Goal: Task Accomplishment & Management: Manage account settings

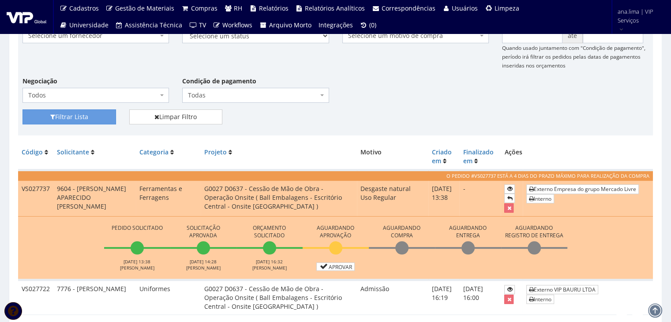
scroll to position [132, 0]
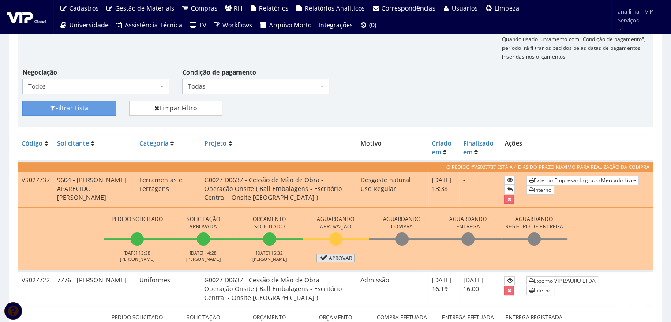
click at [344, 257] on link "Aprovar" at bounding box center [335, 257] width 39 height 8
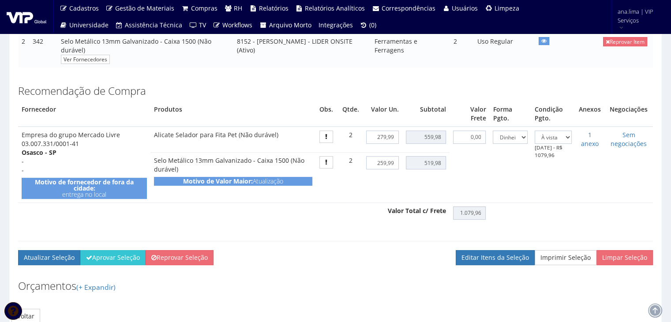
scroll to position [220, 0]
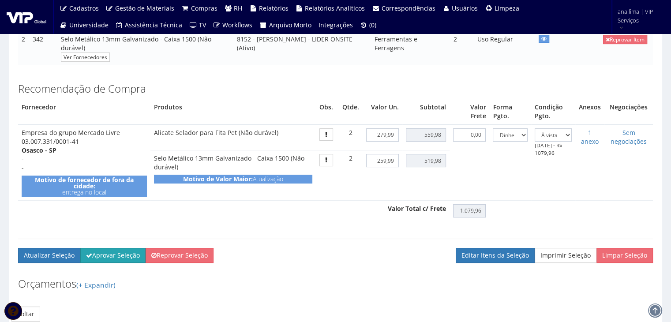
click at [115, 253] on button "Aprovar Seleção" at bounding box center [112, 255] width 65 height 15
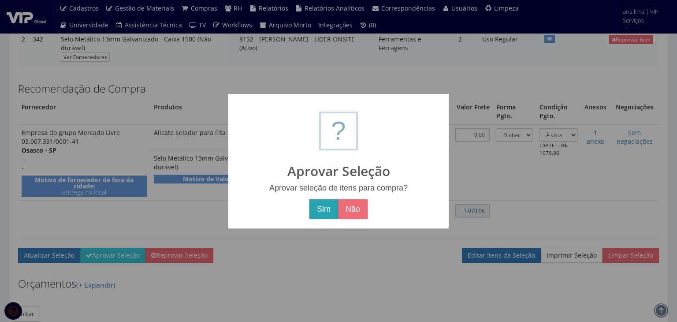
click at [314, 209] on button "Sim" at bounding box center [323, 209] width 29 height 20
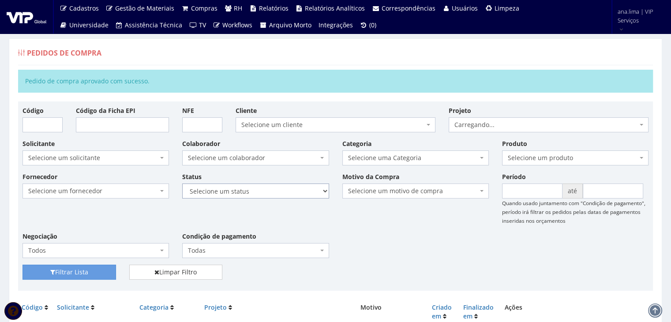
click at [299, 187] on select "Selecione um status Cancelado Aguardando Aprovação Diretoria Pedido Aprovado Ag…" at bounding box center [255, 190] width 146 height 15
select select "1"
click at [182, 183] on select "Selecione um status Cancelado Aguardando Aprovação Diretoria Pedido Aprovado Ag…" at bounding box center [255, 190] width 146 height 15
click at [94, 274] on button "Filtrar Lista" at bounding box center [68, 272] width 93 height 15
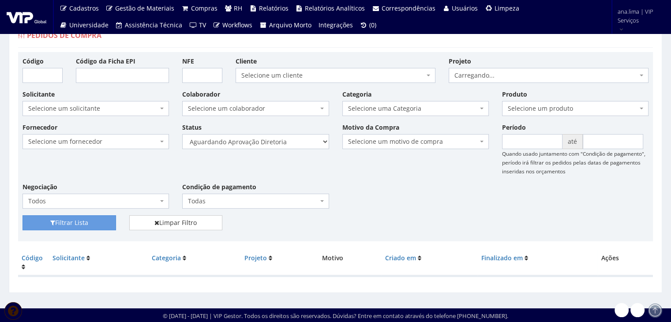
scroll to position [18, 0]
click at [306, 143] on select "Selecione um status Cancelado Aguardando Aprovação Diretoria Pedido Aprovado Ag…" at bounding box center [255, 141] width 146 height 15
click at [290, 140] on select "Selecione um status Cancelado Aguardando Aprovação Diretoria Pedido Aprovado Ag…" at bounding box center [255, 141] width 146 height 15
select select "4"
click at [182, 134] on select "Selecione um status Cancelado Aguardando Aprovação Diretoria Pedido Aprovado Ag…" at bounding box center [255, 141] width 146 height 15
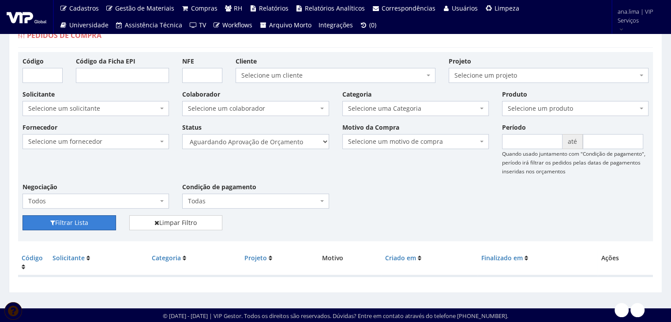
drag, startPoint x: 96, startPoint y: 225, endPoint x: 119, endPoint y: 222, distance: 24.0
click at [96, 225] on button "Filtrar Lista" at bounding box center [68, 222] width 93 height 15
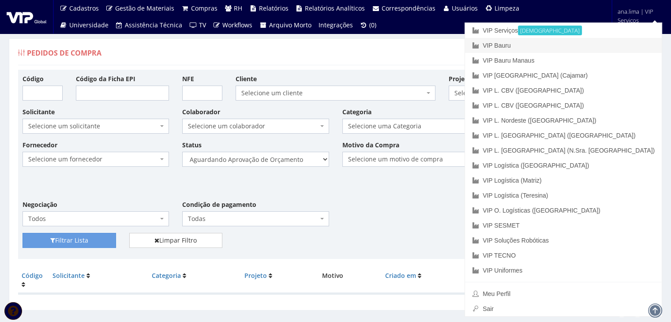
click at [589, 50] on link "VIP Bauru" at bounding box center [563, 45] width 197 height 15
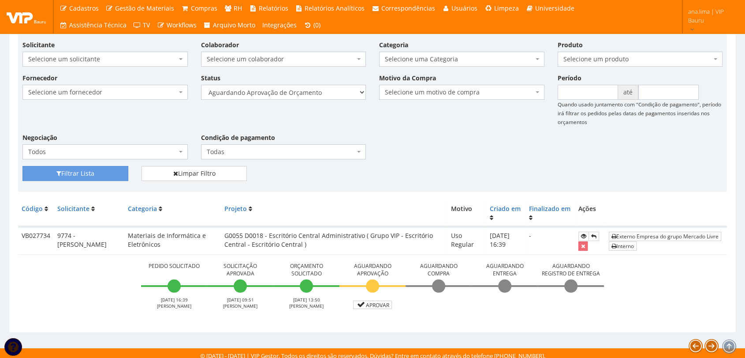
scroll to position [71, 0]
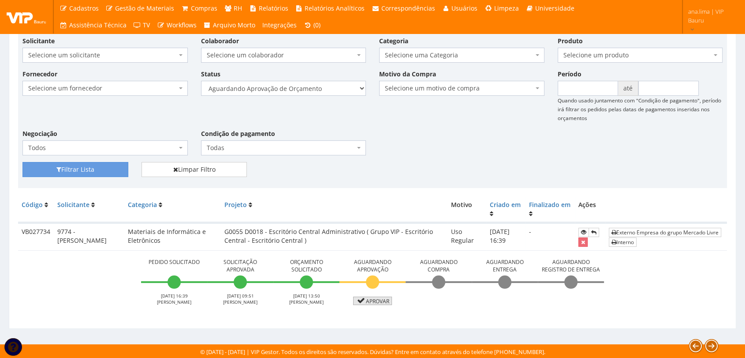
click at [381, 298] on link "Aprovar" at bounding box center [372, 300] width 39 height 8
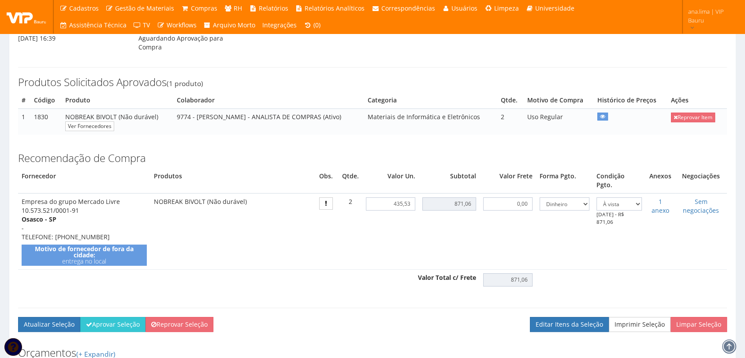
scroll to position [147, 0]
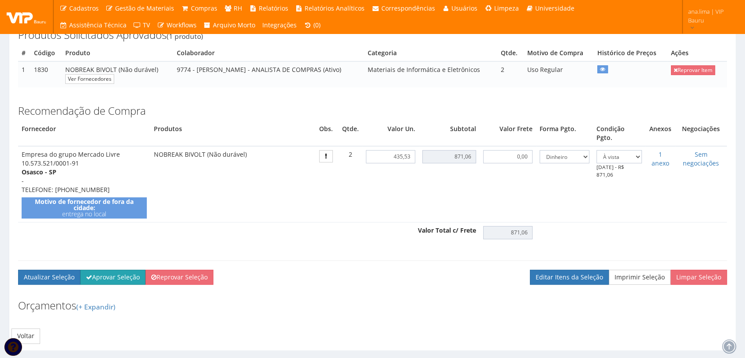
click at [129, 269] on button "Aprovar Seleção" at bounding box center [112, 276] width 65 height 15
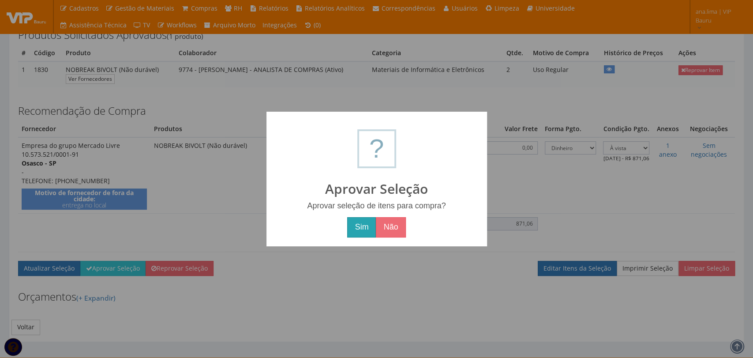
click at [352, 227] on button "Sim" at bounding box center [361, 227] width 29 height 20
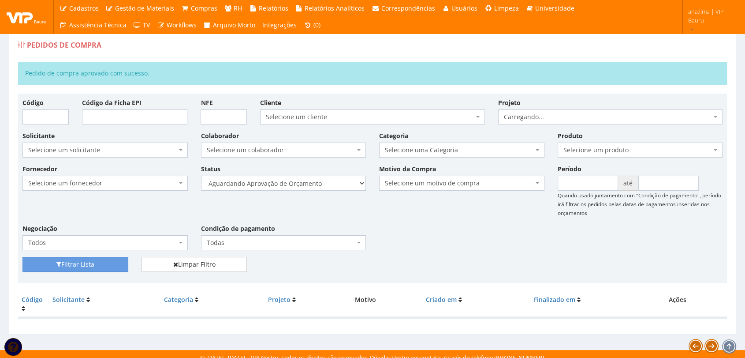
scroll to position [14, 0]
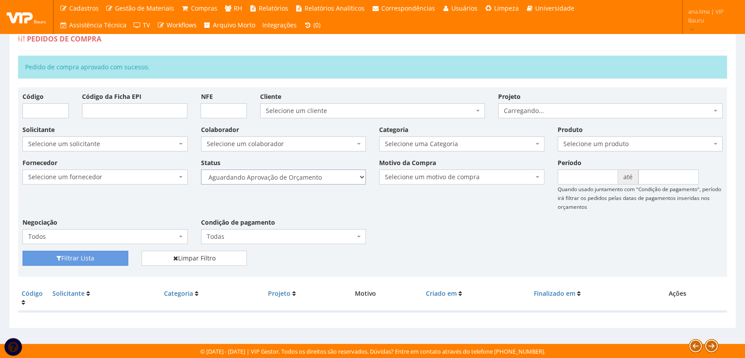
drag, startPoint x: 309, startPoint y: 178, endPoint x: 314, endPoint y: 182, distance: 6.3
click at [309, 178] on select "Selecione um status Cancelado Aguardando Aprovação Diretoria Pedido Aprovado Ag…" at bounding box center [283, 176] width 165 height 15
select select "1"
click at [201, 169] on select "Selecione um status Cancelado Aguardando Aprovação Diretoria Pedido Aprovado Ag…" at bounding box center [283, 176] width 165 height 15
drag, startPoint x: 94, startPoint y: 257, endPoint x: 117, endPoint y: 253, distance: 23.2
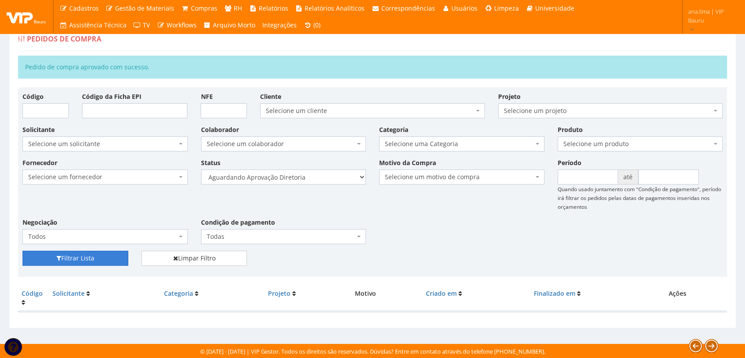
click at [96, 256] on button "Filtrar Lista" at bounding box center [75, 257] width 106 height 15
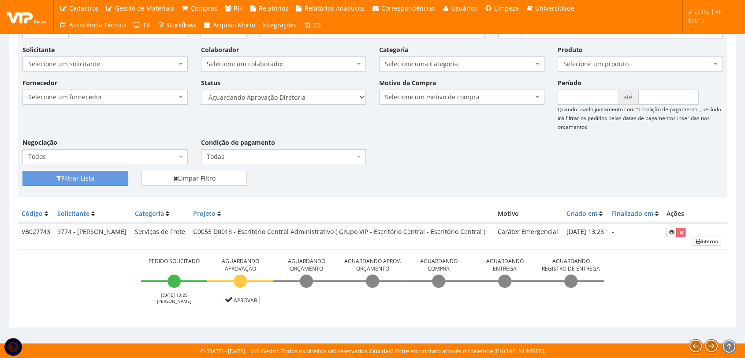
scroll to position [71, 0]
click at [235, 298] on link "Aprovar" at bounding box center [240, 299] width 39 height 8
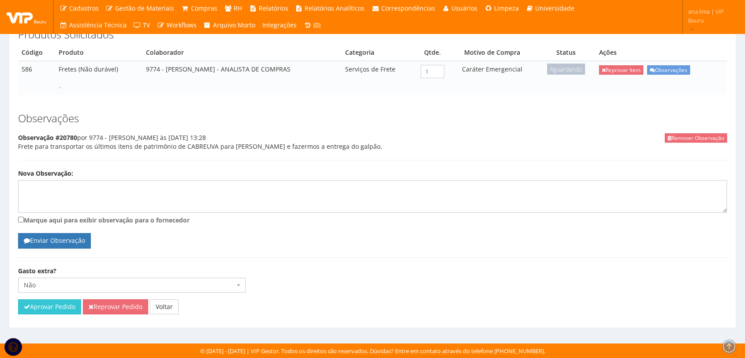
scroll to position [164, 0]
click at [75, 307] on button "Aprovar Pedido" at bounding box center [49, 306] width 63 height 15
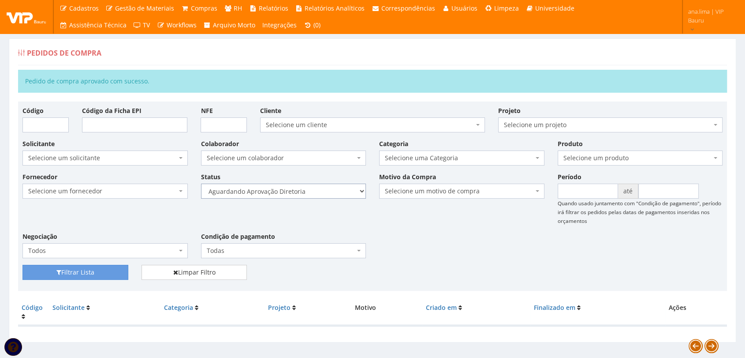
click at [316, 191] on select "Selecione um status Cancelado Aguardando Aprovação Diretoria Pedido Aprovado Ag…" at bounding box center [283, 190] width 165 height 15
click at [201, 183] on select "Selecione um status Cancelado Aguardando Aprovação Diretoria Pedido Aprovado Ag…" at bounding box center [283, 190] width 165 height 15
click at [120, 270] on button "Filtrar Lista" at bounding box center [75, 272] width 106 height 15
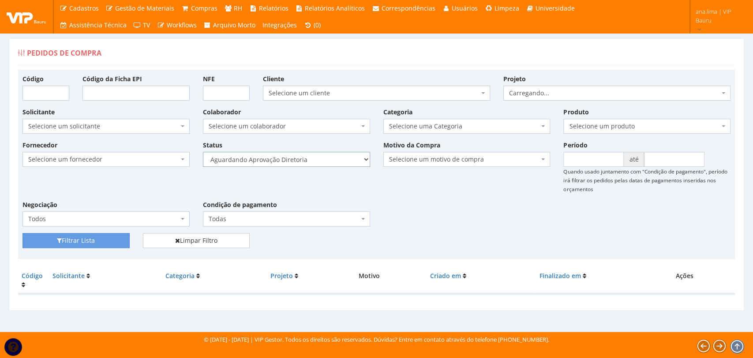
click at [298, 158] on select "Selecione um status Cancelado Aguardando Aprovação Diretoria Pedido Aprovado Ag…" at bounding box center [286, 159] width 167 height 15
click at [203, 152] on select "Selecione um status Cancelado Aguardando Aprovação Diretoria Pedido Aprovado Ag…" at bounding box center [286, 159] width 167 height 15
click at [297, 158] on select "Selecione um status Cancelado Aguardando Aprovação Diretoria Pedido Aprovado Ag…" at bounding box center [286, 159] width 167 height 15
select select "4"
click at [203, 152] on select "Selecione um status Cancelado Aguardando Aprovação Diretoria Pedido Aprovado Ag…" at bounding box center [286, 159] width 167 height 15
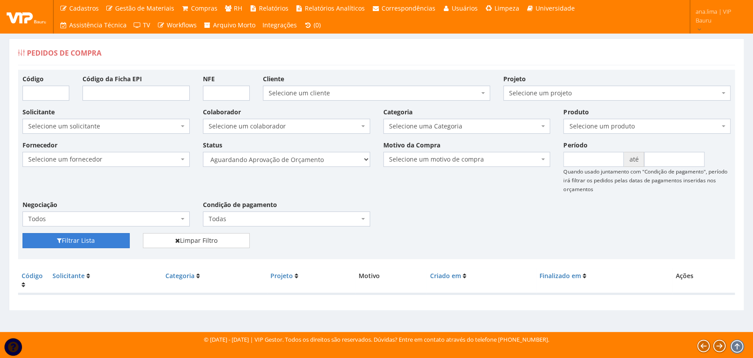
click at [116, 241] on button "Filtrar Lista" at bounding box center [75, 240] width 107 height 15
click at [320, 161] on select "Selecione um status Cancelado Aguardando Aprovação Diretoria Pedido Aprovado Ag…" at bounding box center [286, 159] width 167 height 15
select select "1"
click at [203, 152] on select "Selecione um status Cancelado Aguardando Aprovação Diretoria Pedido Aprovado Ag…" at bounding box center [286, 159] width 167 height 15
click at [66, 237] on button "Filtrar Lista" at bounding box center [75, 240] width 107 height 15
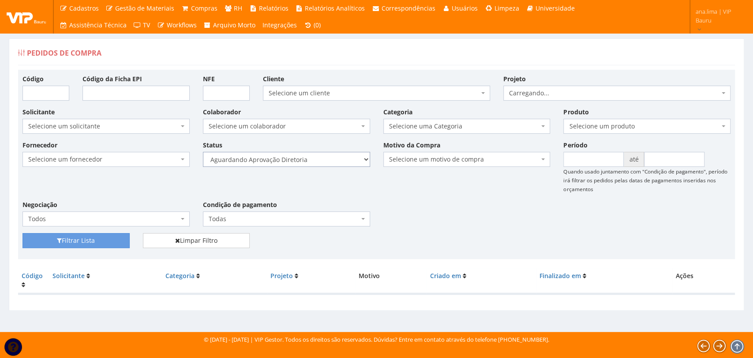
drag, startPoint x: 0, startPoint y: 0, endPoint x: 310, endPoint y: 165, distance: 351.2
click at [310, 163] on select "Selecione um status Cancelado Aguardando Aprovação Diretoria Pedido Aprovado Ag…" at bounding box center [286, 159] width 167 height 15
select select "4"
click at [203, 152] on select "Selecione um status Cancelado Aguardando Aprovação Diretoria Pedido Aprovado Ag…" at bounding box center [286, 159] width 167 height 15
click at [70, 243] on button "Filtrar Lista" at bounding box center [75, 240] width 107 height 15
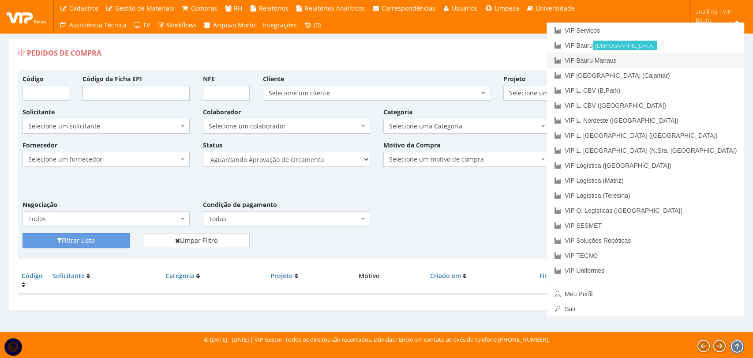
click at [692, 64] on link "VIP Bauru Manaus" at bounding box center [645, 60] width 197 height 15
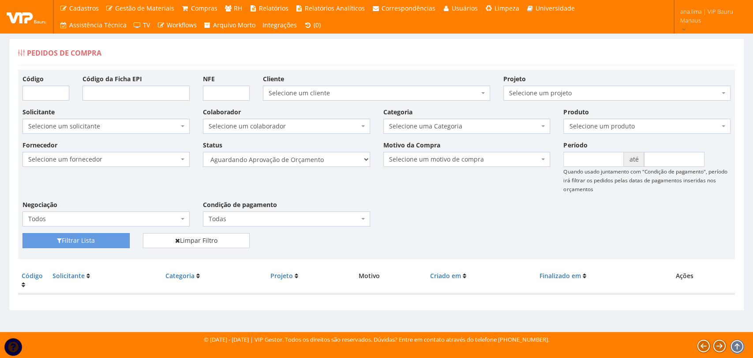
click at [311, 149] on div "Status Selecione um status Cancelado Aguardando Aprovação Diretoria Pedido Apro…" at bounding box center [286, 153] width 180 height 26
click at [310, 159] on select "Selecione um status Cancelado Aguardando Aprovação Diretoria Pedido Aprovado Ag…" at bounding box center [286, 159] width 167 height 15
select select "1"
click at [203, 152] on select "Selecione um status Cancelado Aguardando Aprovação Diretoria Pedido Aprovado Ag…" at bounding box center [286, 159] width 167 height 15
click at [123, 234] on button "Filtrar Lista" at bounding box center [75, 241] width 107 height 16
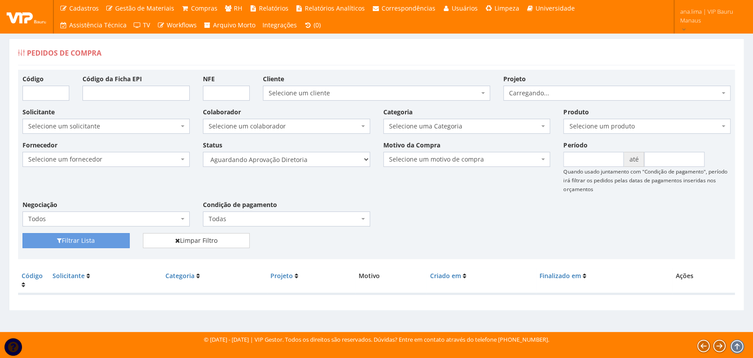
click at [307, 160] on select "Selecione um status Cancelado Aguardando Aprovação Diretoria Pedido Aprovado Ag…" at bounding box center [286, 159] width 167 height 15
select select "4"
click at [203, 152] on select "Selecione um status Cancelado Aguardando Aprovação Diretoria Pedido Aprovado Ag…" at bounding box center [286, 159] width 167 height 15
click at [118, 237] on button "Filtrar Lista" at bounding box center [75, 240] width 107 height 15
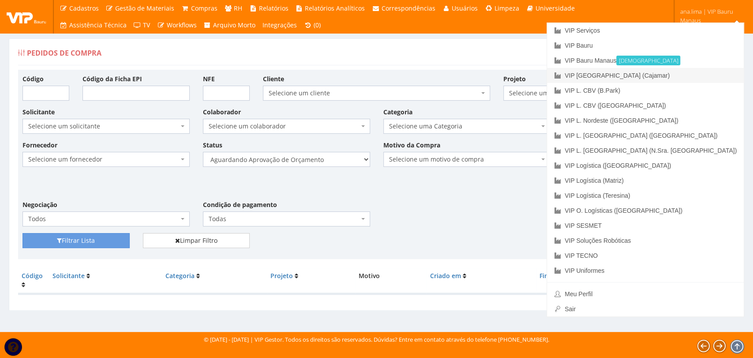
click at [686, 75] on link "VIP [GEOGRAPHIC_DATA] (Cajamar)" at bounding box center [645, 75] width 197 height 15
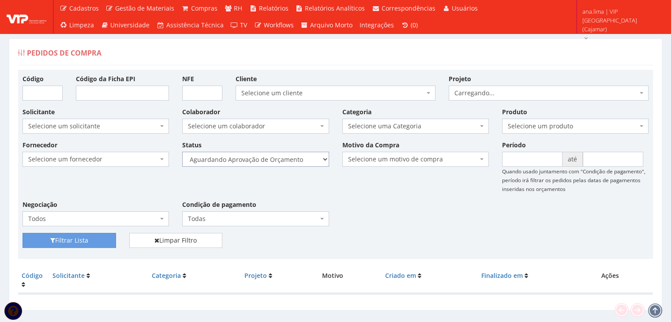
click at [311, 163] on select "Selecione um status Cancelado Aguardando Aprovação Diretoria Pedido Aprovado Ag…" at bounding box center [255, 159] width 146 height 15
select select "1"
click at [182, 152] on select "Selecione um status Cancelado Aguardando Aprovação Diretoria Pedido Aprovado Ag…" at bounding box center [255, 159] width 146 height 15
click at [89, 240] on button "Filtrar Lista" at bounding box center [68, 240] width 93 height 15
click at [295, 157] on select "Selecione um status Cancelado Aguardando Aprovação Diretoria Pedido Aprovado Ag…" at bounding box center [255, 159] width 146 height 15
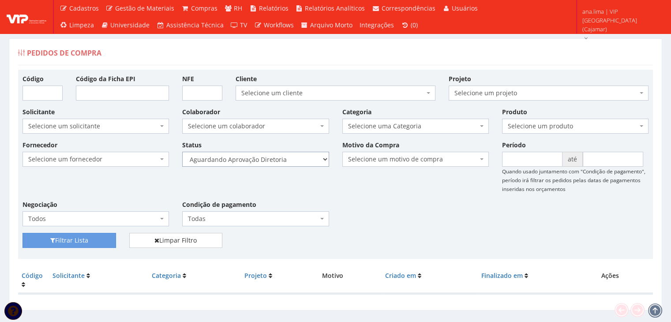
select select "4"
click at [182, 152] on select "Selecione um status Cancelado Aguardando Aprovação Diretoria Pedido Aprovado Ag…" at bounding box center [255, 159] width 146 height 15
click at [90, 237] on button "Filtrar Lista" at bounding box center [68, 240] width 93 height 15
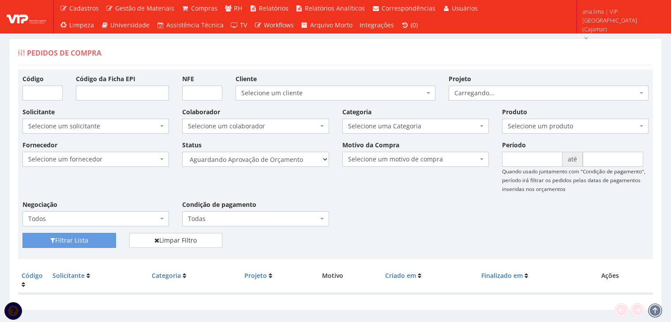
scroll to position [18, 0]
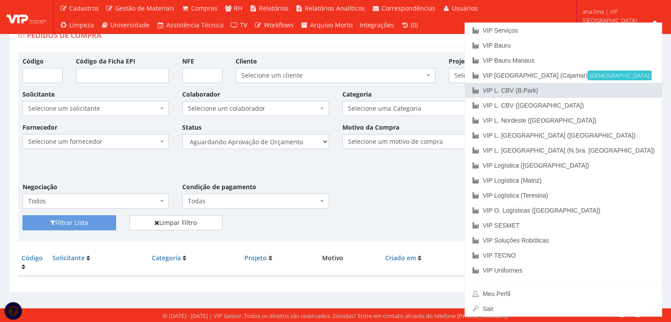
drag, startPoint x: 615, startPoint y: 89, endPoint x: 607, endPoint y: 91, distance: 7.3
click at [614, 89] on link "VIP L. CBV (B.Park)" at bounding box center [563, 90] width 197 height 15
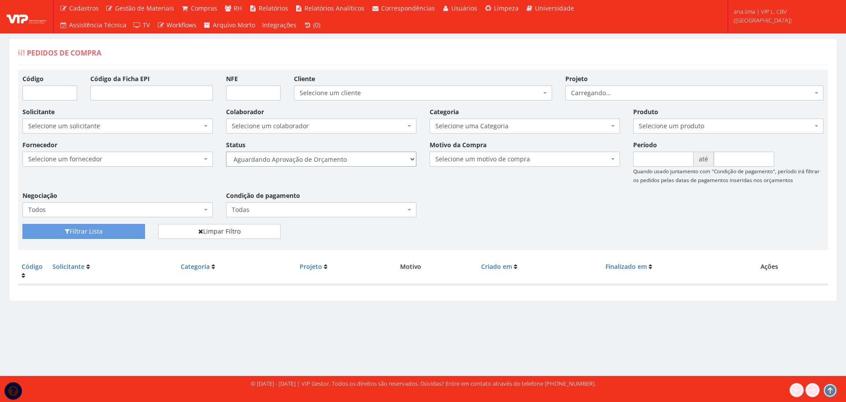
click at [392, 158] on select "Selecione um status Cancelado Aguardando Aprovação Diretoria Pedido Aprovado Ag…" at bounding box center [321, 159] width 190 height 15
select select "1"
click at [226, 152] on select "Selecione um status Cancelado Aguardando Aprovação Diretoria Pedido Aprovado Ag…" at bounding box center [321, 159] width 190 height 15
click at [131, 233] on button "Filtrar Lista" at bounding box center [83, 231] width 123 height 15
click at [348, 165] on select "Selecione um status Cancelado Aguardando Aprovação Diretoria Pedido Aprovado Ag…" at bounding box center [321, 159] width 190 height 15
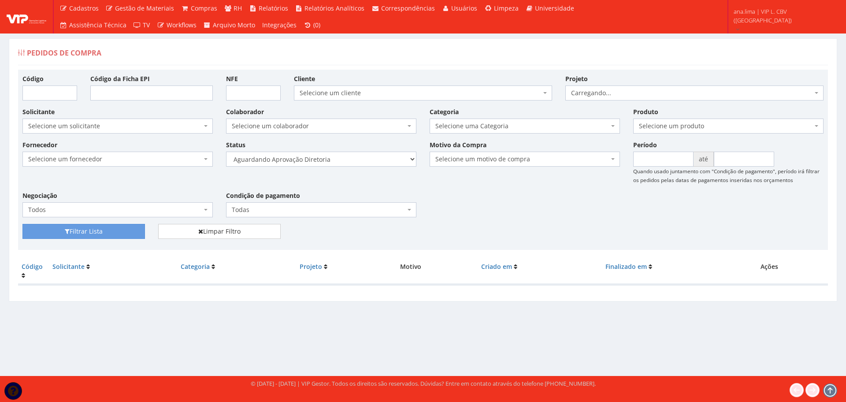
select select "4"
click at [226, 152] on select "Selecione um status Cancelado Aguardando Aprovação Diretoria Pedido Aprovado Ag…" at bounding box center [321, 159] width 190 height 15
click at [102, 232] on button "Filtrar Lista" at bounding box center [83, 231] width 123 height 15
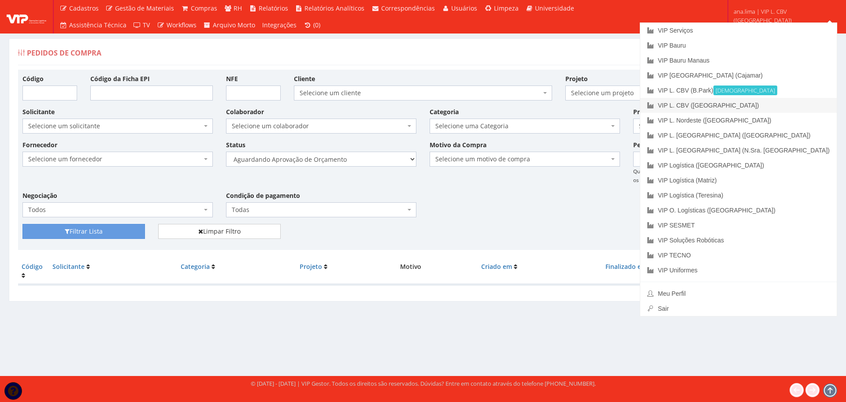
click at [802, 104] on link "VIP L. CBV ([GEOGRAPHIC_DATA])" at bounding box center [739, 105] width 197 height 15
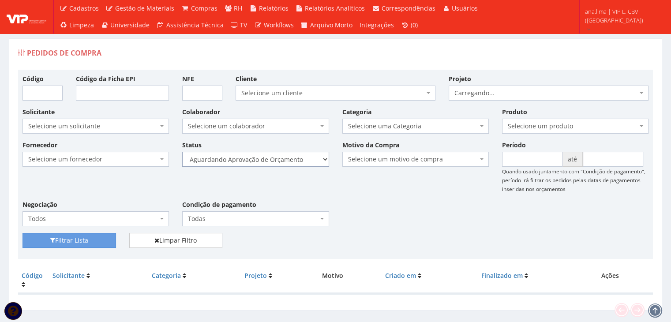
drag, startPoint x: 0, startPoint y: 0, endPoint x: 310, endPoint y: 154, distance: 346.2
click at [310, 154] on select "Selecione um status Cancelado Aguardando Aprovação Diretoria Pedido Aprovado Ag…" at bounding box center [255, 159] width 146 height 15
select select "1"
click at [182, 152] on select "Selecione um status Cancelado Aguardando Aprovação Diretoria Pedido Aprovado Ag…" at bounding box center [255, 159] width 146 height 15
click at [84, 243] on button "Filtrar Lista" at bounding box center [68, 240] width 93 height 15
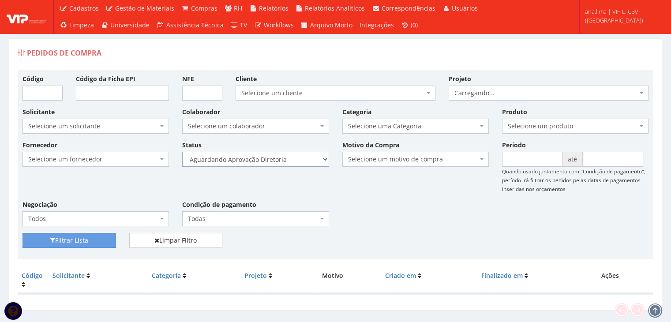
drag, startPoint x: 0, startPoint y: 0, endPoint x: 309, endPoint y: 159, distance: 347.2
click at [309, 159] on select "Selecione um status Cancelado Aguardando Aprovação Diretoria Pedido Aprovado Ag…" at bounding box center [255, 159] width 146 height 15
select select "4"
click at [182, 152] on select "Selecione um status Cancelado Aguardando Aprovação Diretoria Pedido Aprovado Ag…" at bounding box center [255, 159] width 146 height 15
click at [90, 241] on button "Filtrar Lista" at bounding box center [68, 240] width 93 height 15
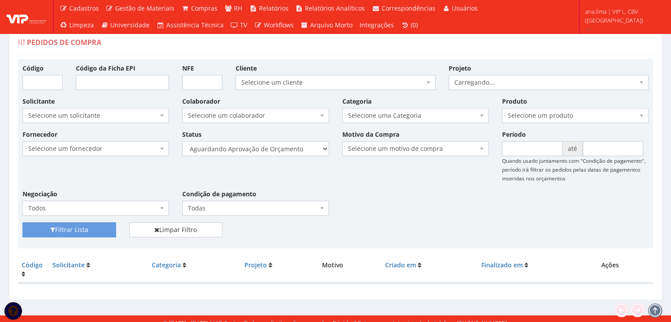
scroll to position [18, 0]
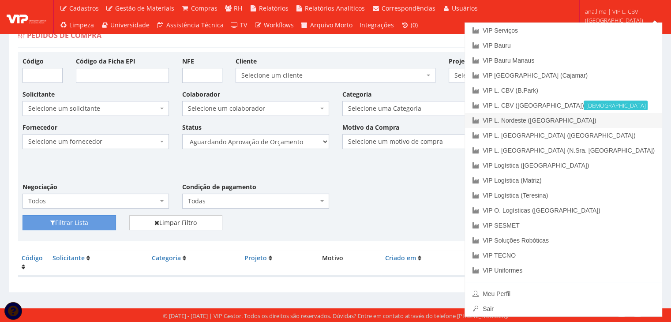
click at [628, 119] on link "VIP L. Nordeste ([GEOGRAPHIC_DATA])" at bounding box center [563, 120] width 197 height 15
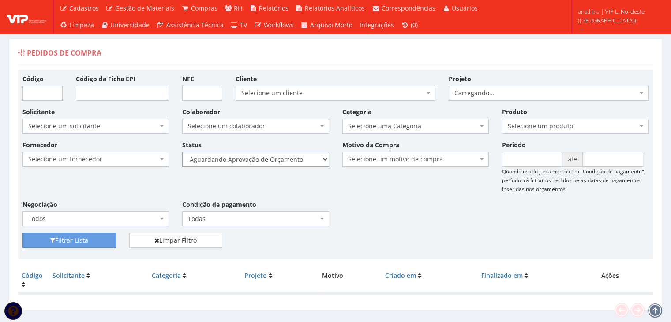
click at [284, 155] on select "Selecione um status Cancelado Aguardando Aprovação Diretoria Pedido Aprovado Ag…" at bounding box center [255, 159] width 146 height 15
select select "1"
click at [182, 152] on select "Selecione um status Cancelado Aguardando Aprovação Diretoria Pedido Aprovado Ag…" at bounding box center [255, 159] width 146 height 15
click at [100, 238] on button "Filtrar Lista" at bounding box center [68, 240] width 93 height 15
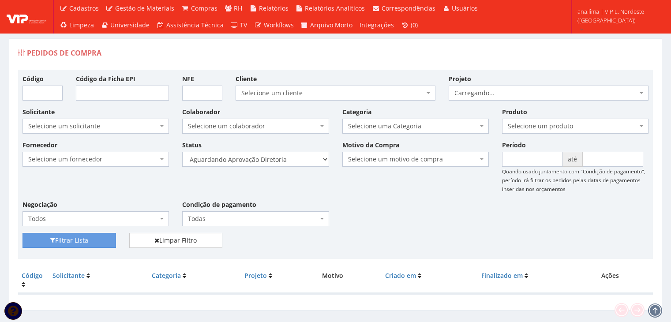
click at [290, 162] on select "Selecione um status Cancelado Aguardando Aprovação Diretoria Pedido Aprovado Ag…" at bounding box center [255, 159] width 146 height 15
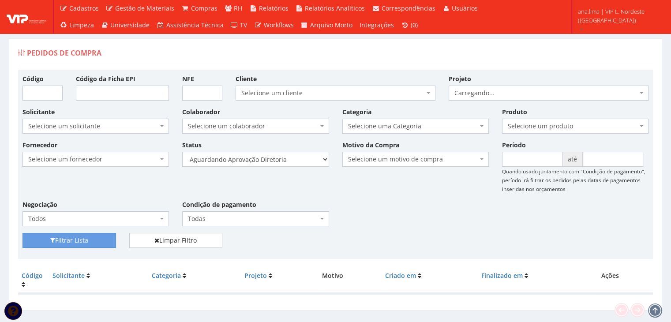
select select "4"
click at [182, 152] on select "Selecione um status Cancelado Aguardando Aprovação Diretoria Pedido Aprovado Ag…" at bounding box center [255, 159] width 146 height 15
click at [104, 240] on button "Filtrar Lista" at bounding box center [68, 240] width 93 height 15
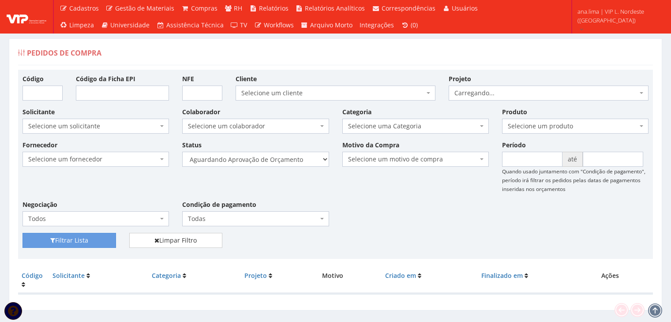
scroll to position [18, 0]
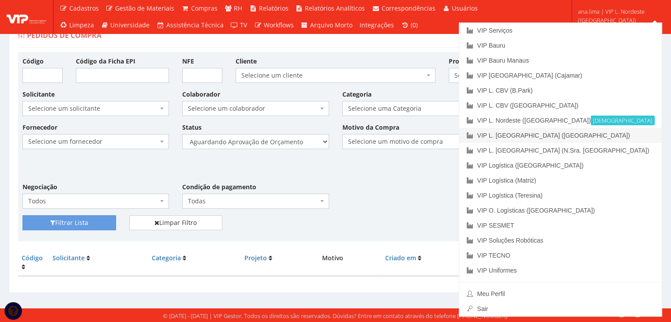
click at [636, 131] on link "VIP L. [GEOGRAPHIC_DATA] ([GEOGRAPHIC_DATA])" at bounding box center [560, 135] width 202 height 15
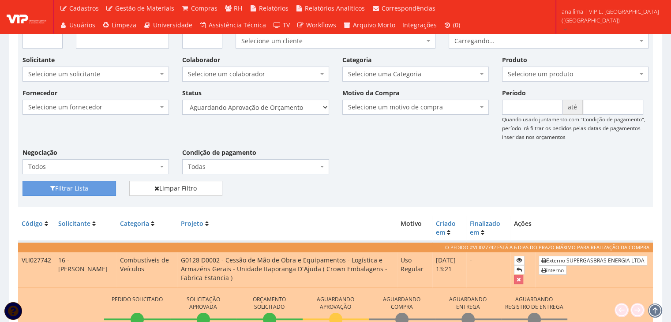
scroll to position [125, 0]
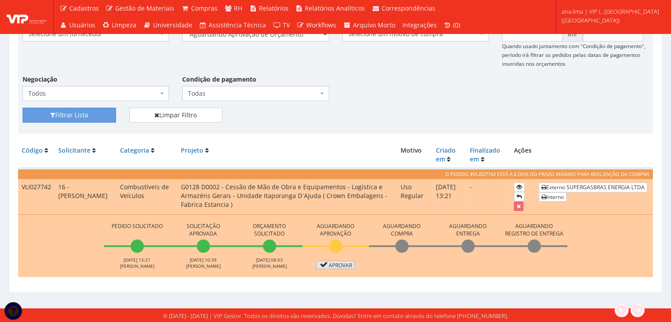
click at [333, 263] on link "Aprovar" at bounding box center [335, 265] width 39 height 8
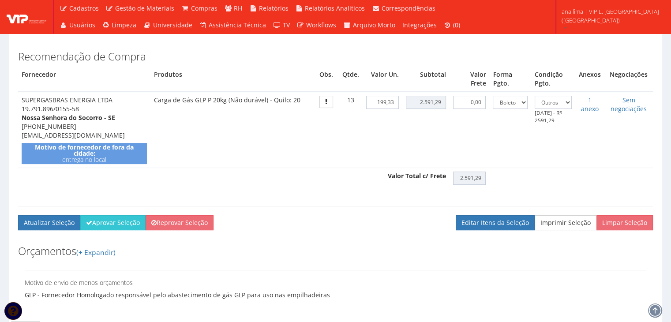
scroll to position [265, 0]
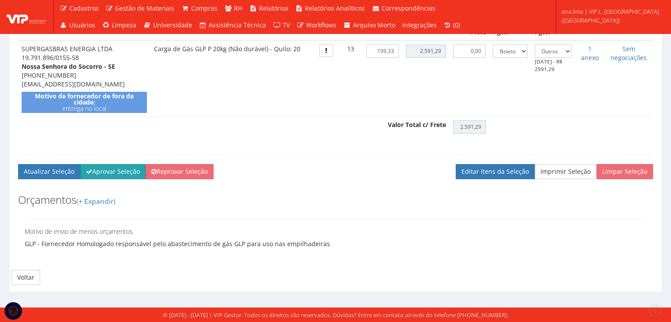
click at [127, 179] on button "Aprovar Seleção" at bounding box center [112, 171] width 65 height 15
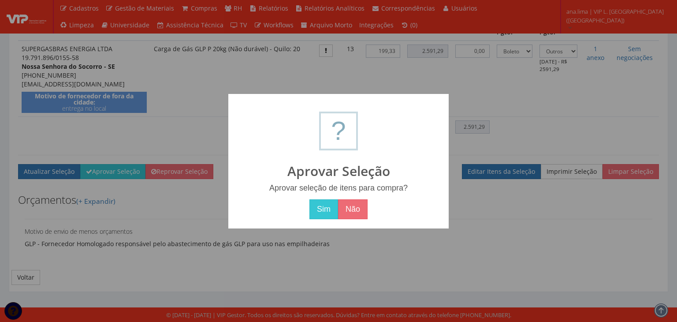
click at [323, 209] on button "Sim" at bounding box center [323, 209] width 29 height 20
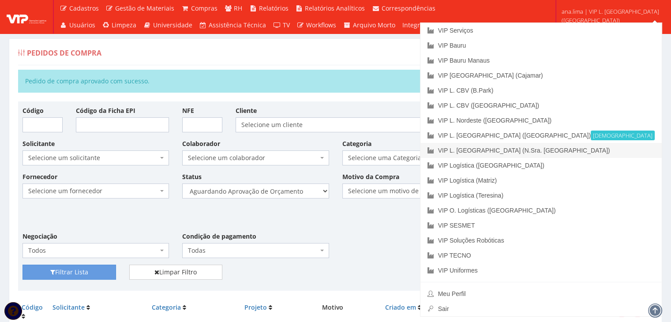
click at [634, 152] on link "VIP L. [GEOGRAPHIC_DATA] (N.Sra. [GEOGRAPHIC_DATA])" at bounding box center [540, 150] width 241 height 15
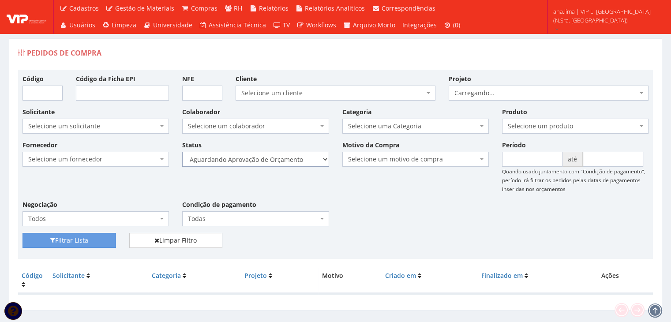
click at [300, 162] on select "Selecione um status Cancelado Aguardando Aprovação Diretoria Pedido Aprovado Ag…" at bounding box center [255, 159] width 146 height 15
select select "1"
click at [182, 152] on select "Selecione um status Cancelado Aguardando Aprovação Diretoria Pedido Aprovado Ag…" at bounding box center [255, 159] width 146 height 15
click at [88, 240] on button "Filtrar Lista" at bounding box center [68, 240] width 93 height 15
click at [277, 159] on select "Selecione um status Cancelado Aguardando Aprovação Diretoria Pedido Aprovado Ag…" at bounding box center [255, 159] width 146 height 15
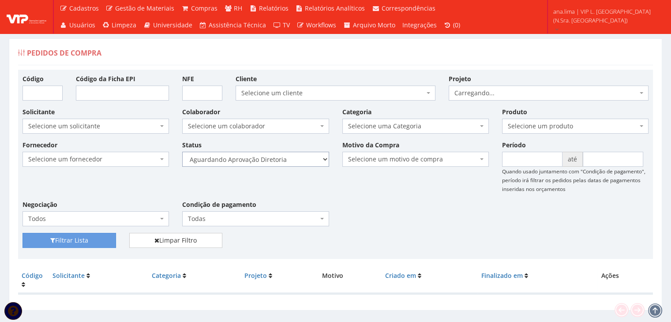
select select "4"
click at [182, 152] on select "Selecione um status Cancelado Aguardando Aprovação Diretoria Pedido Aprovado Ag…" at bounding box center [255, 159] width 146 height 15
click at [96, 237] on button "Filtrar Lista" at bounding box center [68, 240] width 93 height 15
click at [272, 160] on select "Selecione um status Cancelado Aguardando Aprovação Diretoria Pedido Aprovado Ag…" at bounding box center [255, 159] width 146 height 15
select select "1"
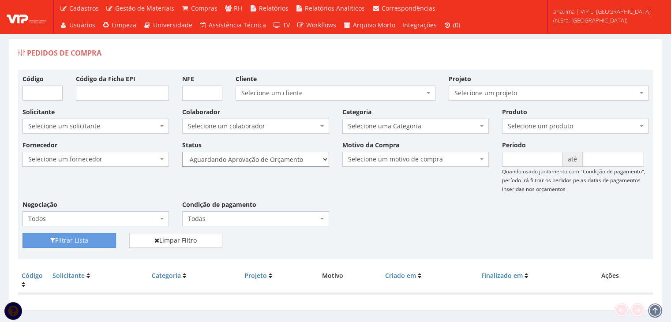
click at [182, 152] on select "Selecione um status Cancelado Aguardando Aprovação Diretoria Pedido Aprovado Ag…" at bounding box center [255, 159] width 146 height 15
click at [106, 238] on button "Filtrar Lista" at bounding box center [68, 240] width 93 height 15
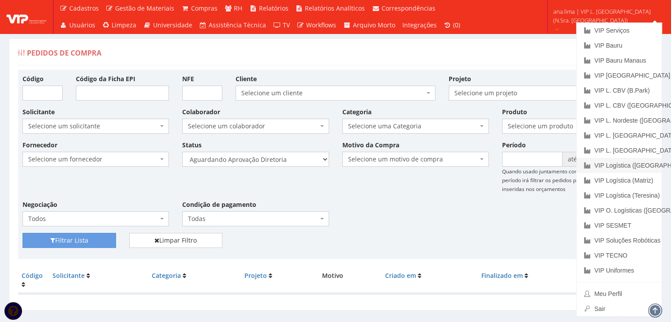
click at [635, 164] on link "VIP Logística ([GEOGRAPHIC_DATA])" at bounding box center [618, 165] width 85 height 15
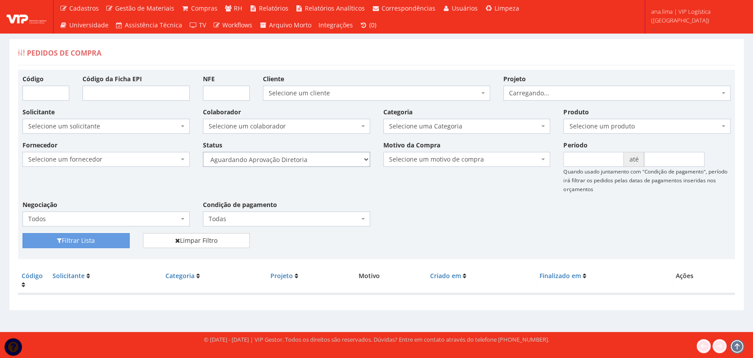
click at [328, 162] on select "Selecione um status Cancelado Aguardando Aprovação Diretoria Pedido Aprovado Ag…" at bounding box center [286, 159] width 167 height 15
click at [203, 152] on select "Selecione um status Cancelado Aguardando Aprovação Diretoria Pedido Aprovado Ag…" at bounding box center [286, 159] width 167 height 15
click at [93, 238] on button "Filtrar Lista" at bounding box center [75, 240] width 107 height 15
click at [314, 159] on select "Selecione um status Cancelado Aguardando Aprovação Diretoria Pedido Aprovado Ag…" at bounding box center [286, 159] width 167 height 15
select select "4"
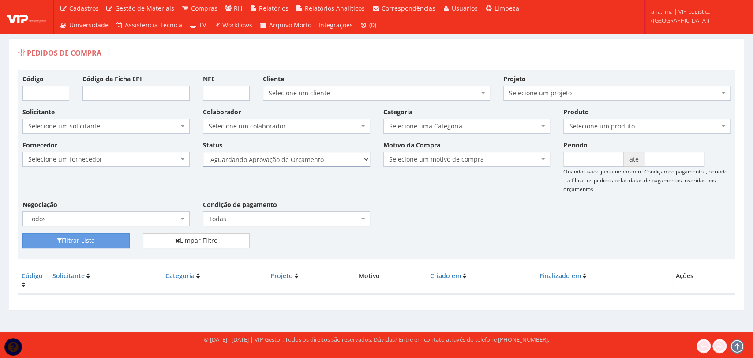
click at [203, 152] on select "Selecione um status Cancelado Aguardando Aprovação Diretoria Pedido Aprovado Ag…" at bounding box center [286, 159] width 167 height 15
click at [112, 236] on button "Filtrar Lista" at bounding box center [75, 240] width 107 height 15
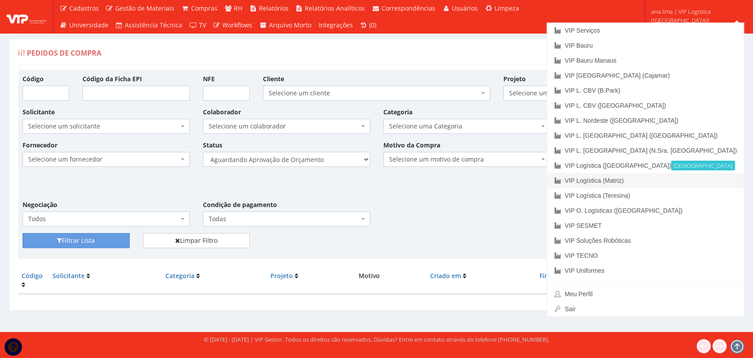
click at [659, 177] on link "VIP Logística (Matriz)" at bounding box center [645, 180] width 197 height 15
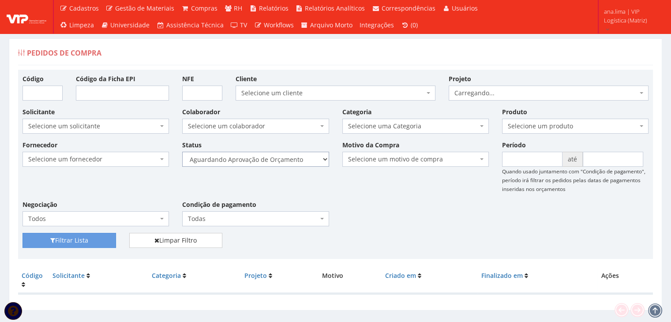
drag, startPoint x: 0, startPoint y: 0, endPoint x: 302, endPoint y: 164, distance: 343.5
click at [302, 161] on select "Selecione um status Cancelado Aguardando Aprovação Diretoria Pedido Aprovado Ag…" at bounding box center [255, 159] width 146 height 15
select select "1"
click at [182, 152] on select "Selecione um status Cancelado Aguardando Aprovação Diretoria Pedido Aprovado Ag…" at bounding box center [255, 159] width 146 height 15
drag, startPoint x: 99, startPoint y: 238, endPoint x: 153, endPoint y: 223, distance: 56.8
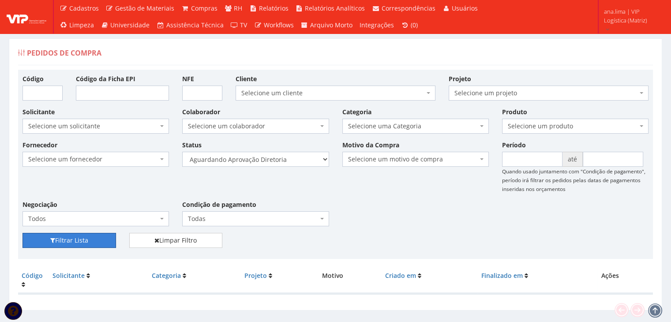
click at [98, 238] on button "Filtrar Lista" at bounding box center [68, 240] width 93 height 15
click at [306, 161] on select "Selecione um status Cancelado Aguardando Aprovação Diretoria Pedido Aprovado Ag…" at bounding box center [255, 159] width 146 height 15
select select "4"
click at [182, 152] on select "Selecione um status Cancelado Aguardando Aprovação Diretoria Pedido Aprovado Ag…" at bounding box center [255, 159] width 146 height 15
click at [92, 235] on button "Filtrar Lista" at bounding box center [68, 240] width 93 height 15
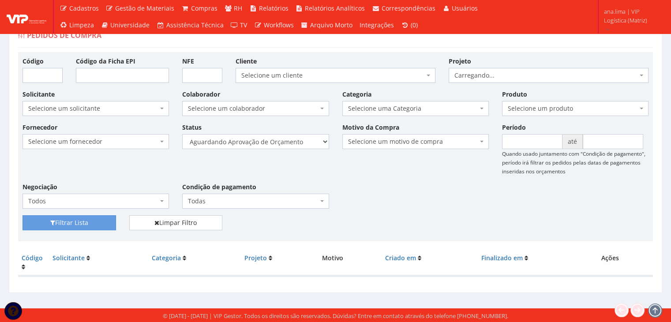
scroll to position [18, 0]
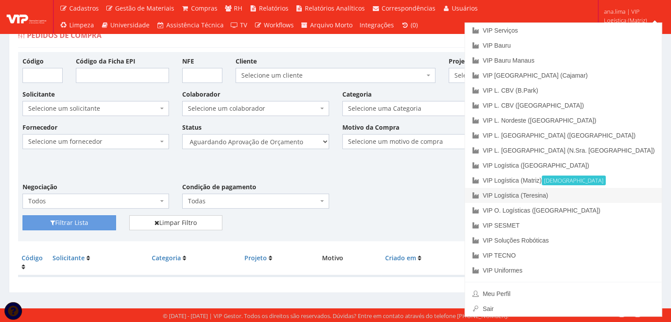
drag, startPoint x: 625, startPoint y: 190, endPoint x: 535, endPoint y: 189, distance: 90.4
click at [625, 190] on link "VIP Logística (Teresina)" at bounding box center [563, 195] width 197 height 15
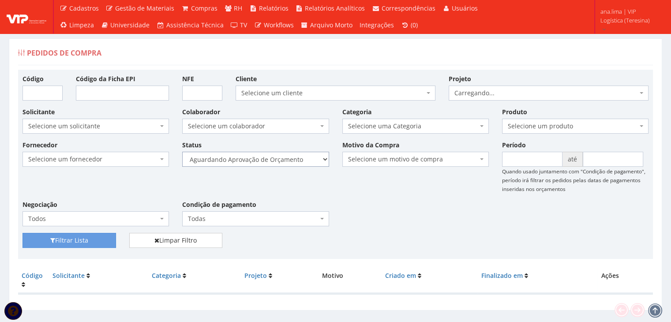
drag, startPoint x: 0, startPoint y: 0, endPoint x: 294, endPoint y: 164, distance: 336.5
click at [296, 160] on select "Selecione um status Cancelado Aguardando Aprovação Diretoria Pedido Aprovado Ag…" at bounding box center [255, 159] width 146 height 15
select select "1"
click at [182, 152] on select "Selecione um status Cancelado Aguardando Aprovação Diretoria Pedido Aprovado Ag…" at bounding box center [255, 159] width 146 height 15
click at [94, 241] on button "Filtrar Lista" at bounding box center [68, 240] width 93 height 15
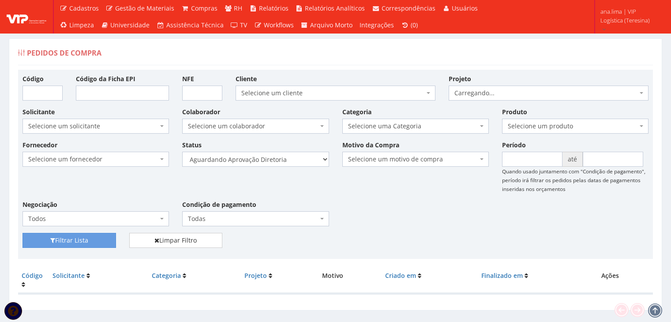
click at [285, 160] on select "Selecione um status Cancelado Aguardando Aprovação Diretoria Pedido Aprovado Ag…" at bounding box center [255, 159] width 146 height 15
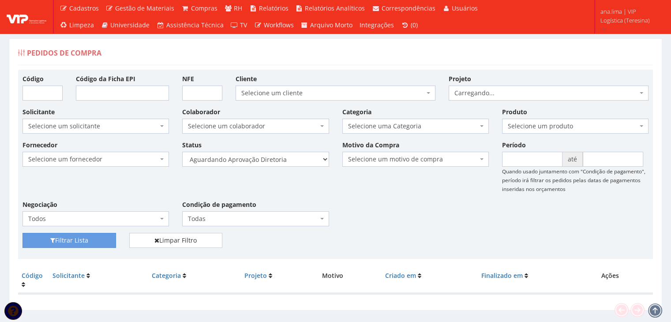
select select "4"
click at [182, 152] on select "Selecione um status Cancelado Aguardando Aprovação Diretoria Pedido Aprovado Ag…" at bounding box center [255, 159] width 146 height 15
click at [71, 242] on button "Filtrar Lista" at bounding box center [68, 240] width 93 height 15
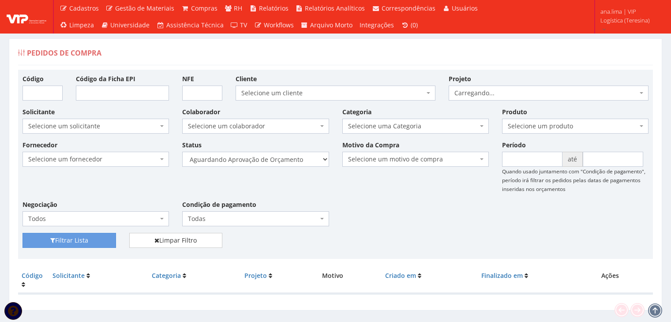
scroll to position [18, 0]
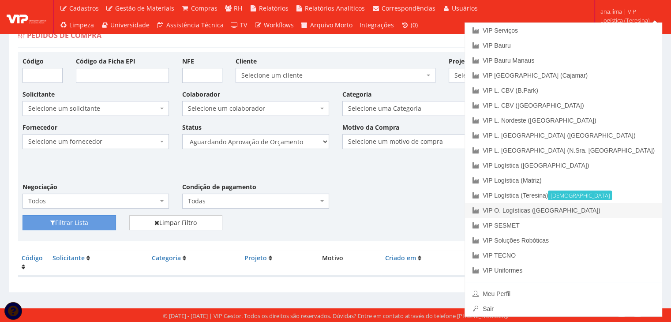
click at [623, 210] on link "VIP O. Logísticas ([GEOGRAPHIC_DATA])" at bounding box center [563, 210] width 197 height 15
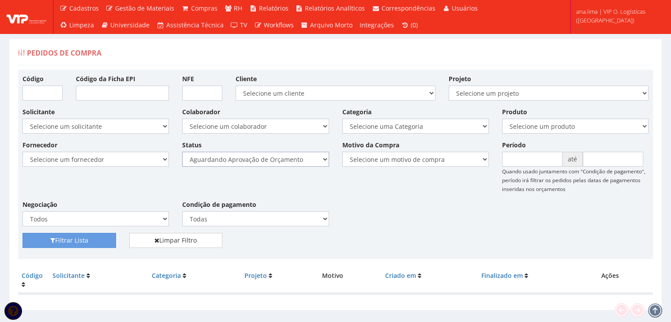
click at [304, 161] on select "Selecione um status Cancelado Aguardando Aprovação Diretoria Pedido Aprovado Ag…" at bounding box center [255, 159] width 146 height 15
click at [182, 152] on select "Selecione um status Cancelado Aguardando Aprovação Diretoria Pedido Aprovado Ag…" at bounding box center [255, 159] width 146 height 15
click at [296, 163] on select "Selecione um status Cancelado Aguardando Aprovação Diretoria Pedido Aprovado Ag…" at bounding box center [255, 159] width 146 height 15
select select "1"
click at [182, 152] on select "Selecione um status Cancelado Aguardando Aprovação Diretoria Pedido Aprovado Ag…" at bounding box center [255, 159] width 146 height 15
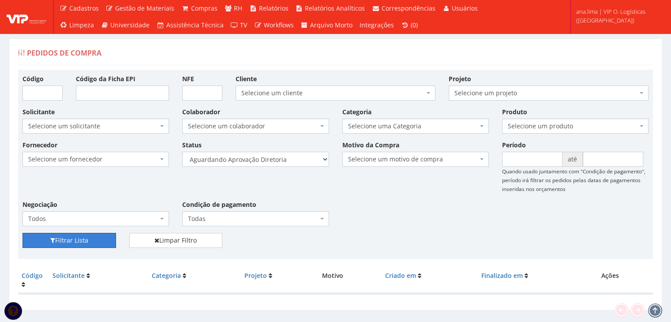
drag, startPoint x: 105, startPoint y: 237, endPoint x: 176, endPoint y: 198, distance: 81.1
click at [105, 238] on button "Filtrar Lista" at bounding box center [68, 240] width 93 height 15
drag, startPoint x: 0, startPoint y: 0, endPoint x: 292, endPoint y: 165, distance: 335.6
click at [292, 163] on select "Selecione um status Cancelado Aguardando Aprovação Diretoria Pedido Aprovado Ag…" at bounding box center [255, 159] width 146 height 15
select select "4"
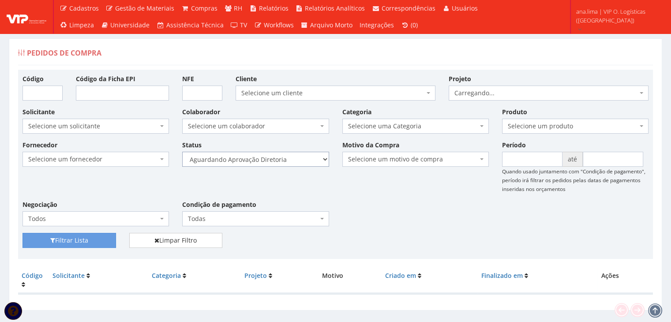
click at [182, 152] on select "Selecione um status Cancelado Aguardando Aprovação Diretoria Pedido Aprovado Ag…" at bounding box center [255, 159] width 146 height 15
click at [92, 238] on button "Filtrar Lista" at bounding box center [68, 240] width 93 height 15
